Goal: Information Seeking & Learning: Learn about a topic

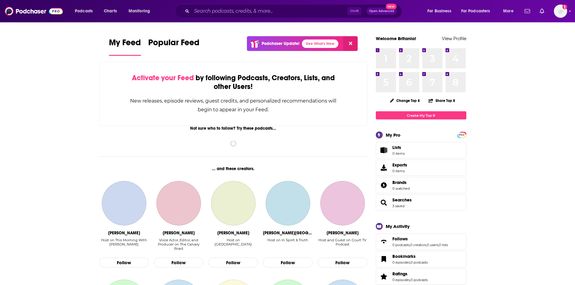
click at [249, 17] on div "Ctrl K Open Advanced New" at bounding box center [288, 11] width 227 height 14
click at [251, 10] on input "Search podcasts, credits, & more..." at bounding box center [270, 11] width 156 height 10
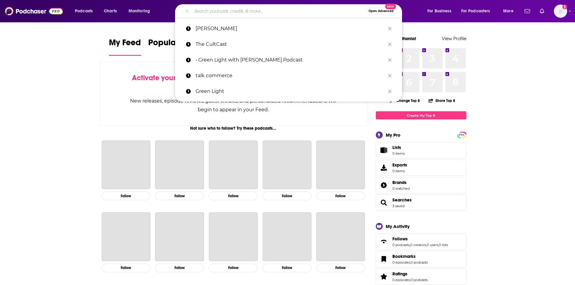
paste input "How Leaders Lead with [PERSON_NAME]"
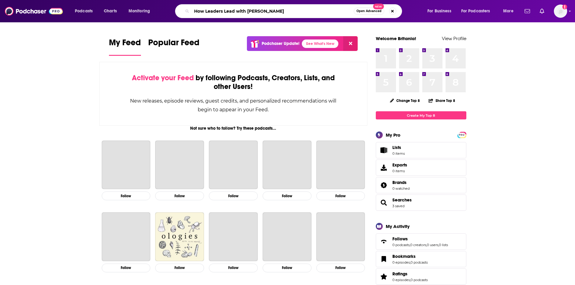
type input "How Leaders Lead with [PERSON_NAME]"
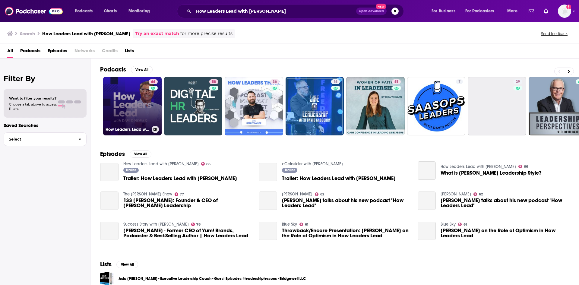
click at [126, 103] on link "66 How Leaders Lead with [PERSON_NAME]" at bounding box center [132, 106] width 59 height 59
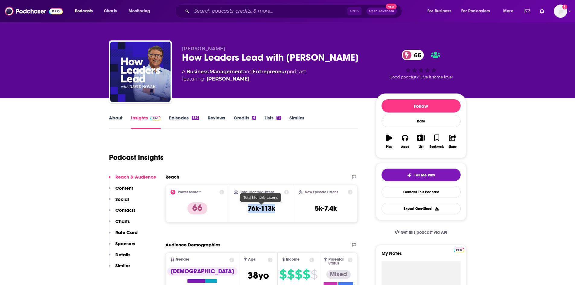
drag, startPoint x: 281, startPoint y: 211, endPoint x: 249, endPoint y: 209, distance: 31.4
click at [244, 206] on div "Total Monthly Listens 76k-113k" at bounding box center [261, 204] width 55 height 28
